Goal: Find specific page/section: Find specific page/section

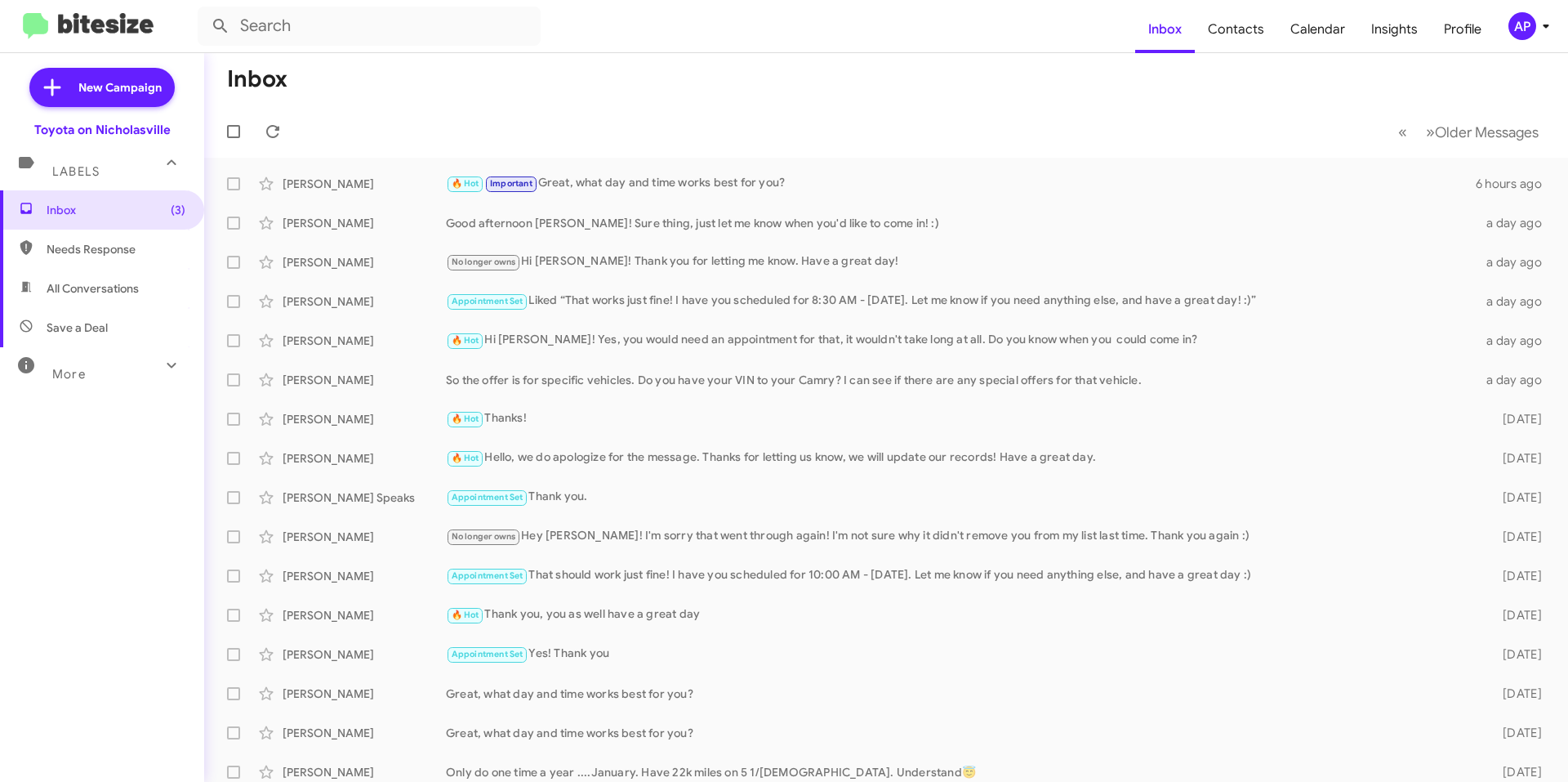
click at [88, 292] on span "All Conversations" at bounding box center [93, 288] width 92 height 16
type input "in:all-conversations"
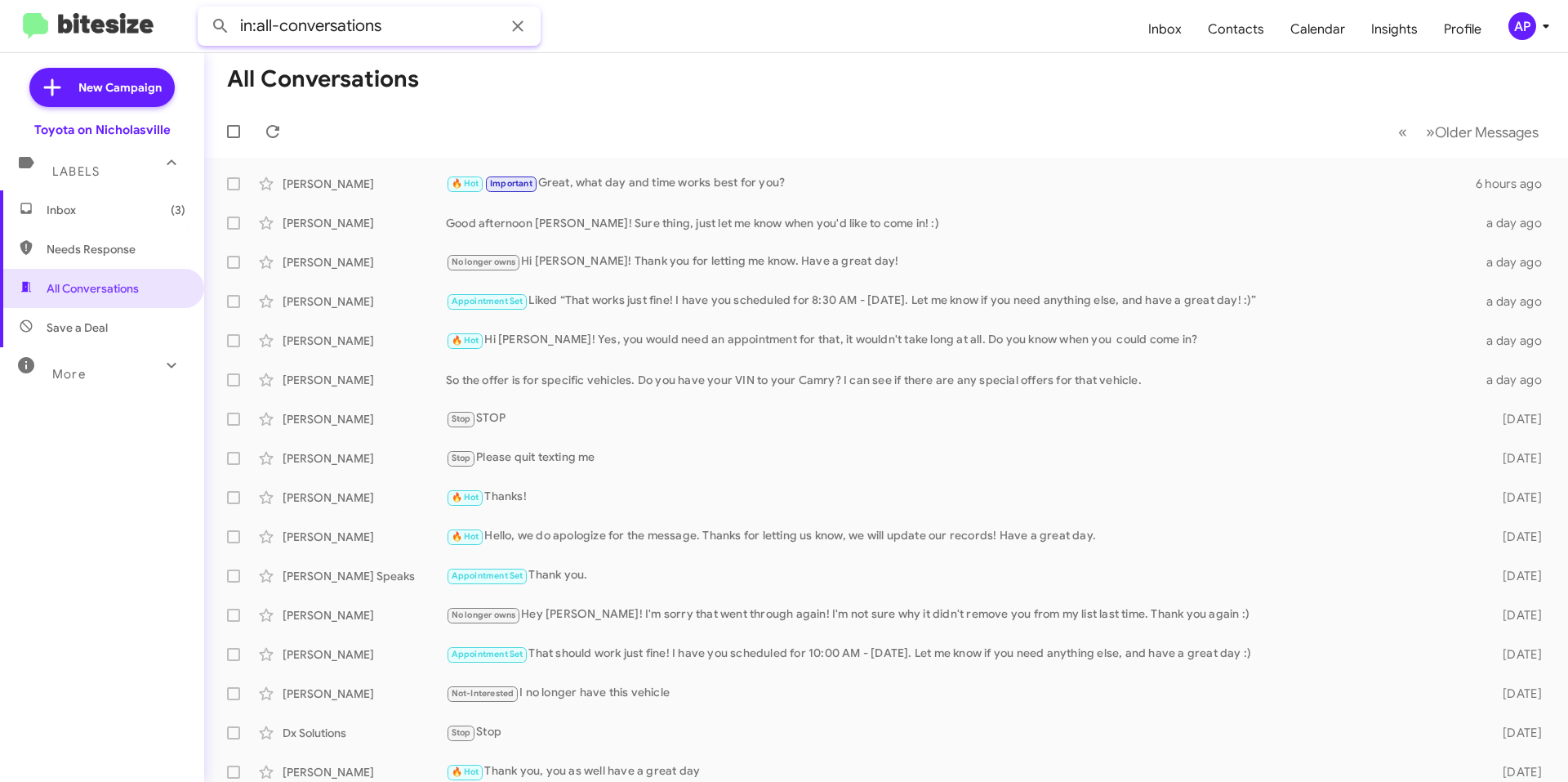
click at [418, 38] on input "in:all-conversations" at bounding box center [368, 26] width 343 height 39
click at [102, 207] on span "Inbox (3)" at bounding box center [116, 210] width 139 height 16
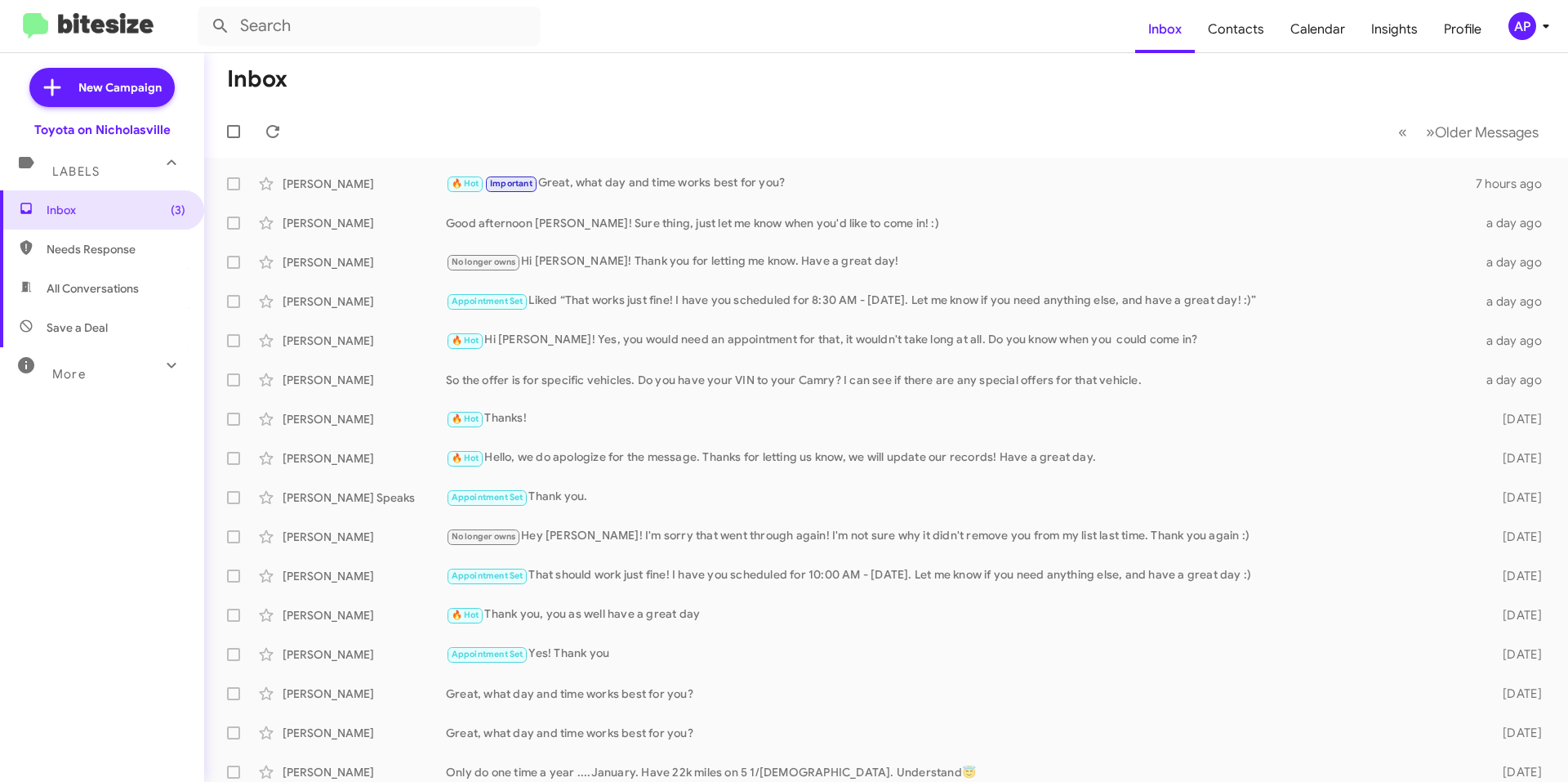
click at [98, 295] on span "All Conversations" at bounding box center [93, 288] width 92 height 16
type input "in:all-conversations"
